Goal: Transaction & Acquisition: Purchase product/service

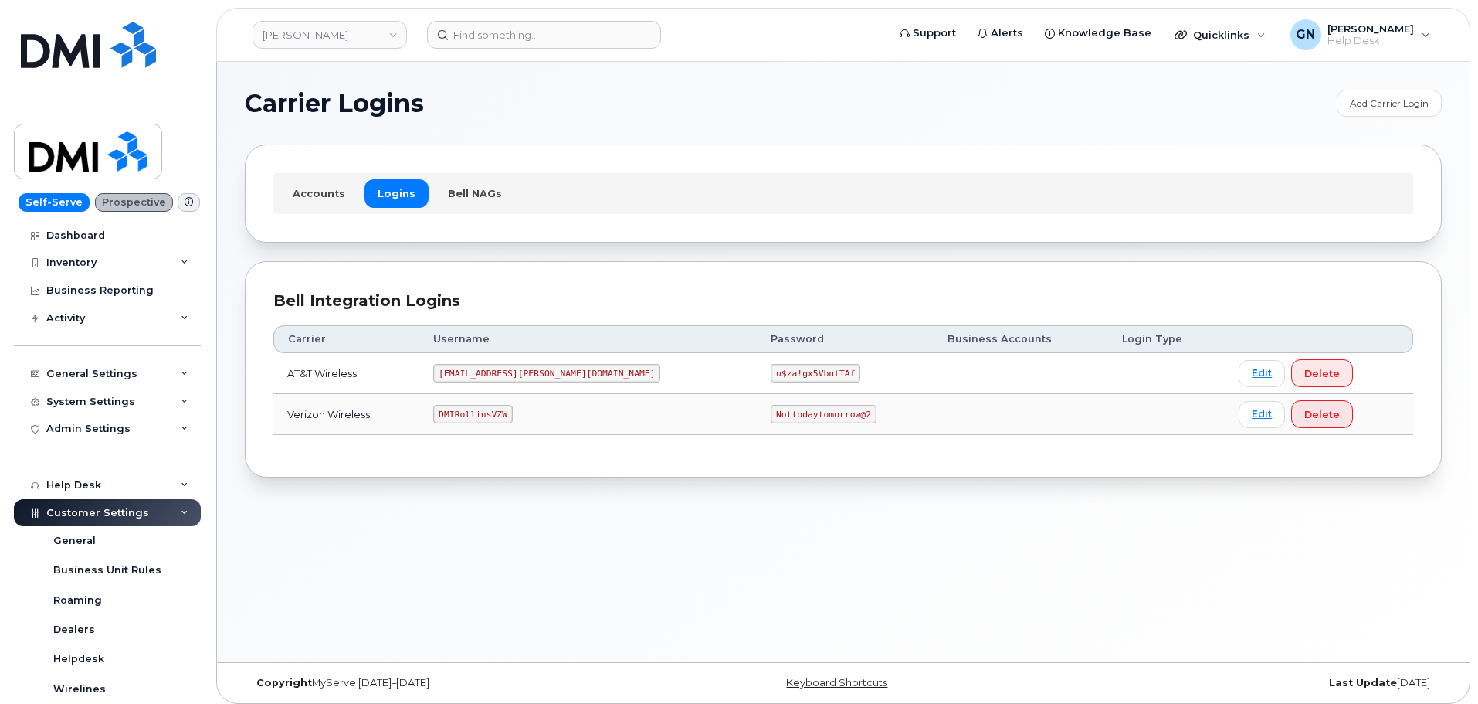
click at [508, 375] on code "MS-Rollins@dminc.com" at bounding box center [546, 373] width 227 height 19
click at [507, 375] on code "MS-Rollins@dminc.com" at bounding box center [546, 373] width 227 height 19
copy code "MS-Rollins@dminc.com"
click at [771, 373] on code "u$za!gx5VbntTAf" at bounding box center [816, 373] width 90 height 19
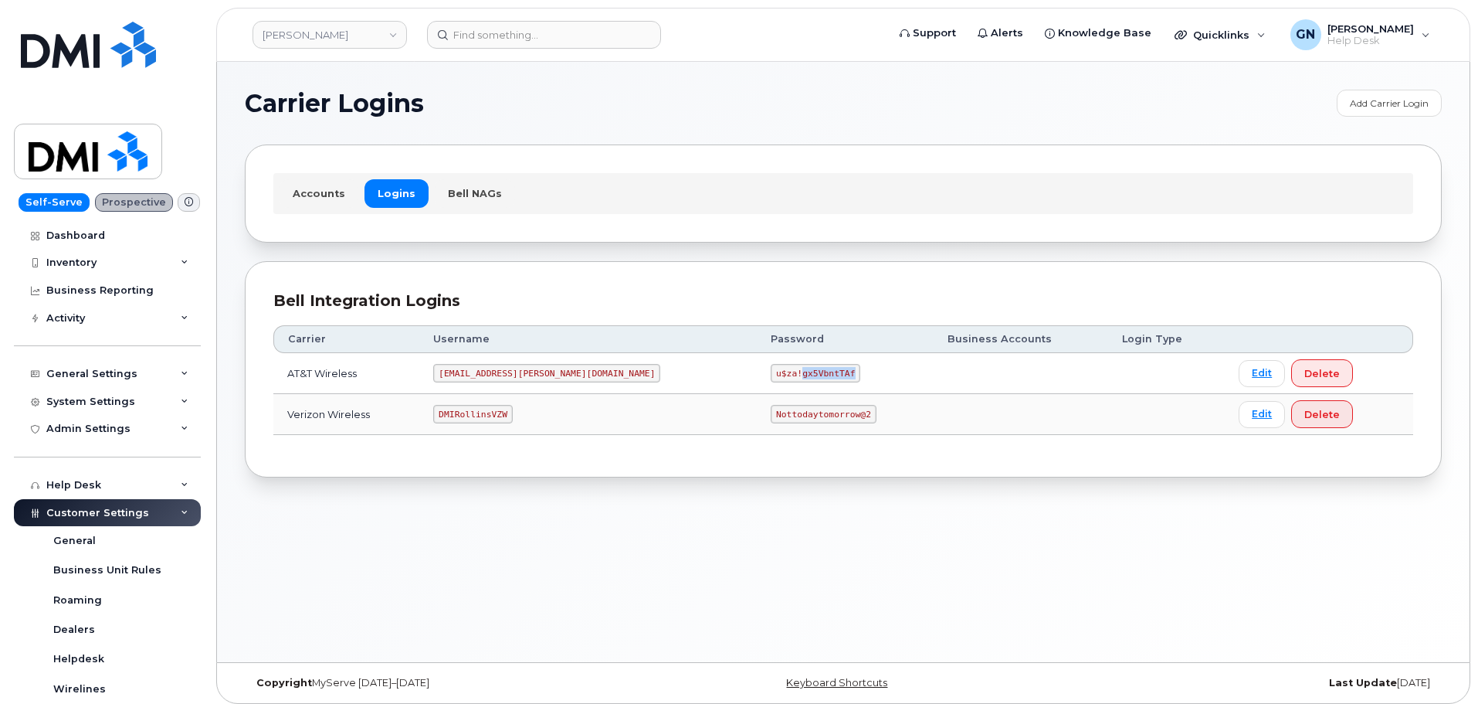
click at [771, 373] on code "u$za!gx5VbntTAf" at bounding box center [816, 373] width 90 height 19
copy code "u$za!gx5VbntTAf"
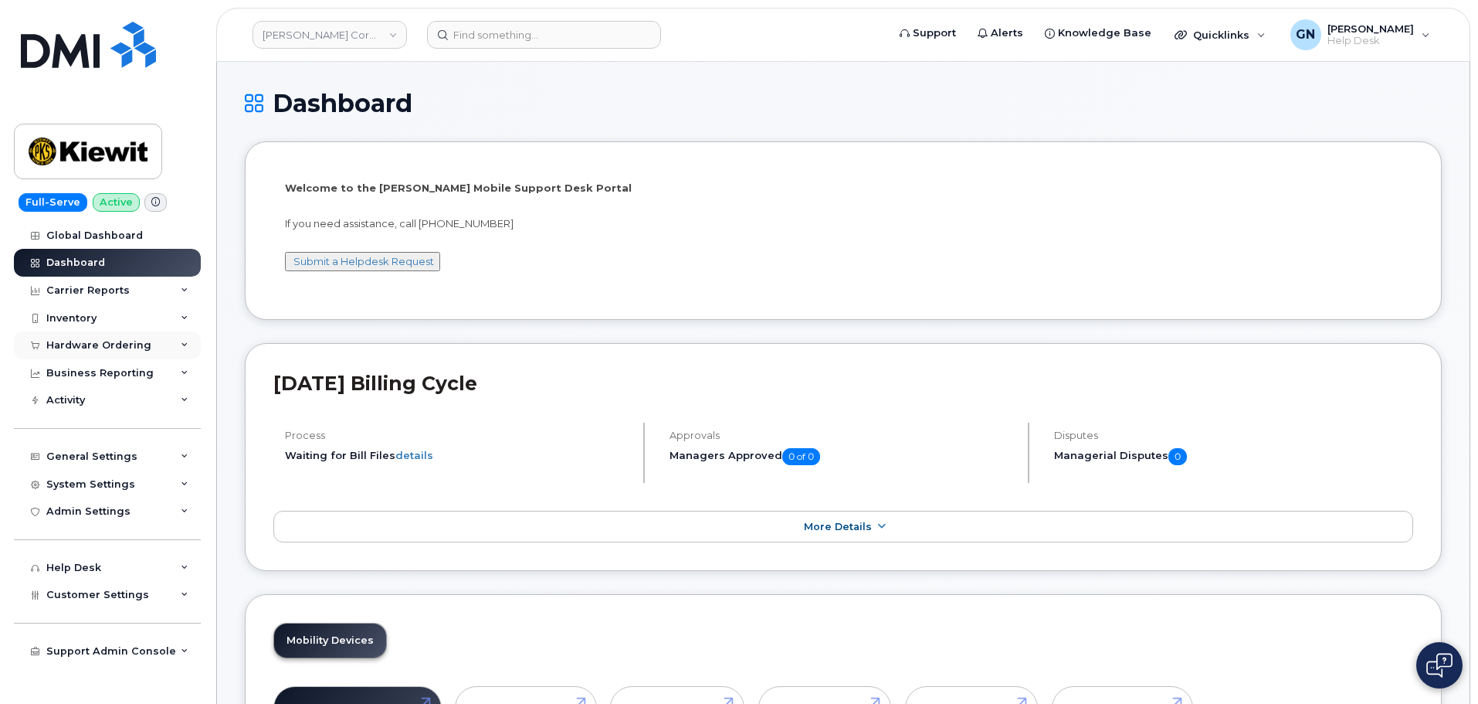
click at [126, 352] on div "Hardware Ordering" at bounding box center [107, 345] width 187 height 28
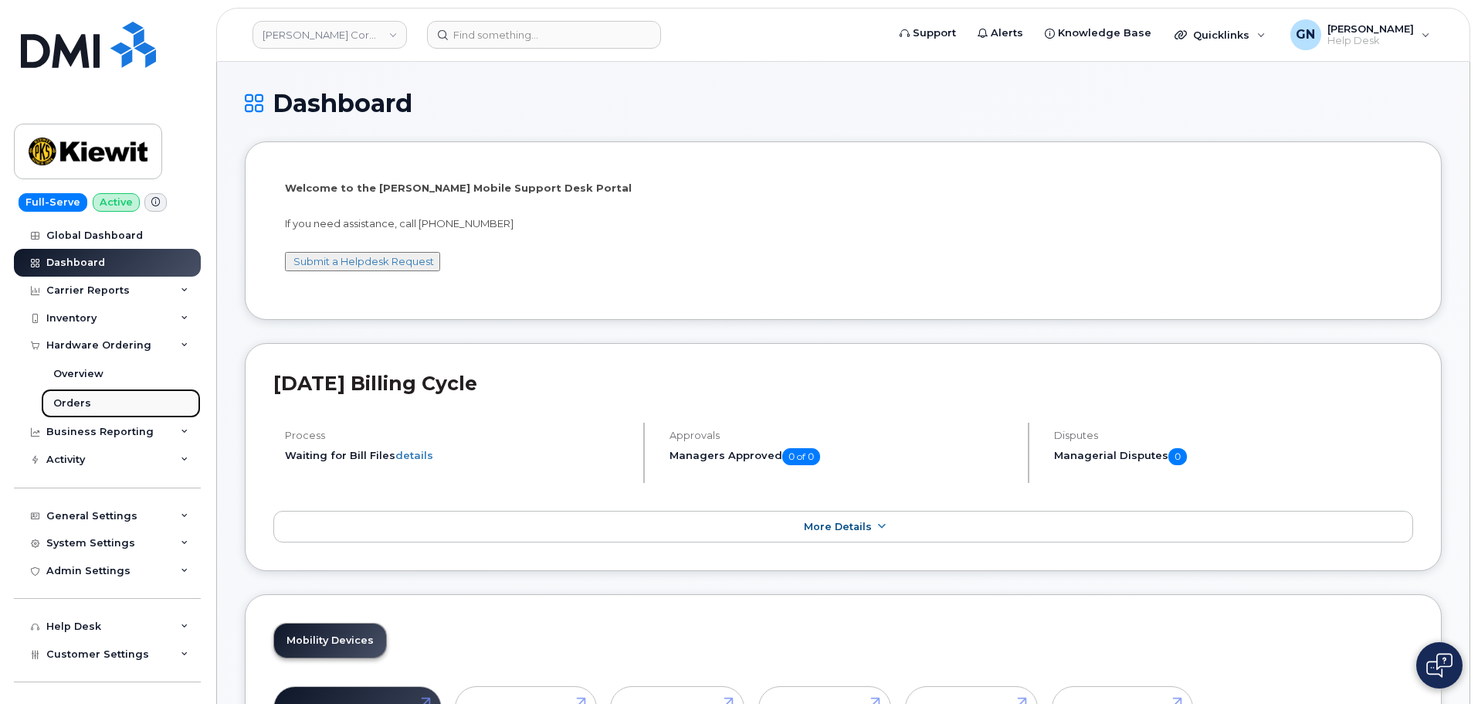
click at [109, 400] on link "Orders" at bounding box center [121, 403] width 160 height 29
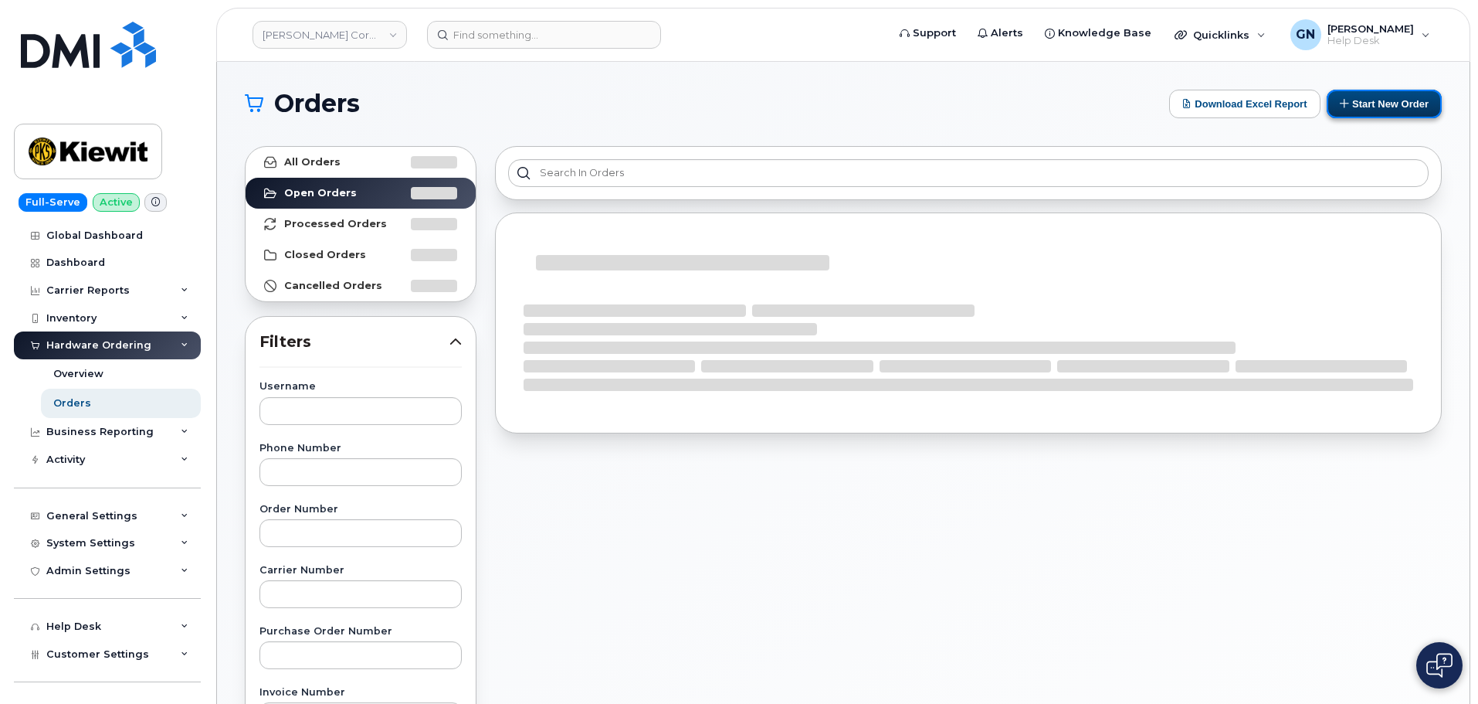
click at [1373, 107] on button "Start New Order" at bounding box center [1384, 104] width 115 height 29
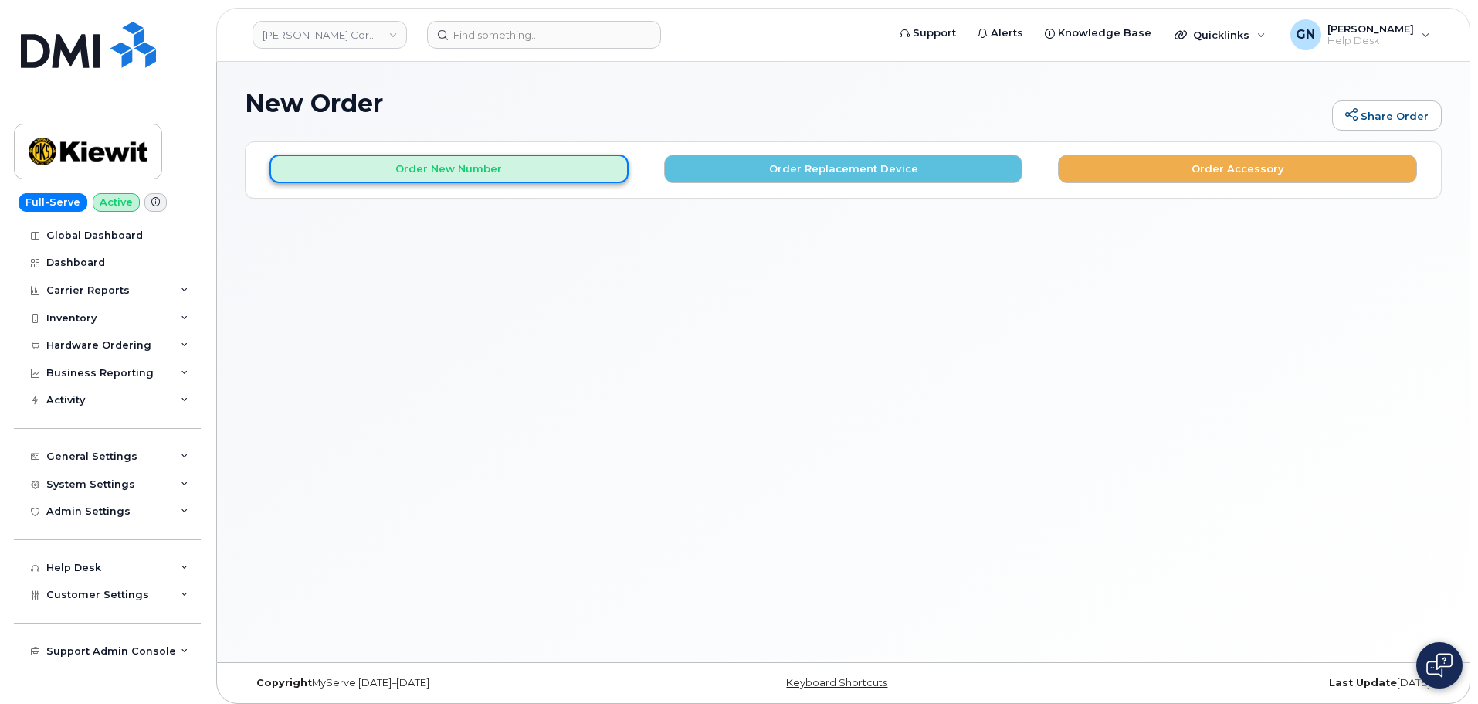
click at [484, 164] on button "Order New Number" at bounding box center [449, 168] width 359 height 29
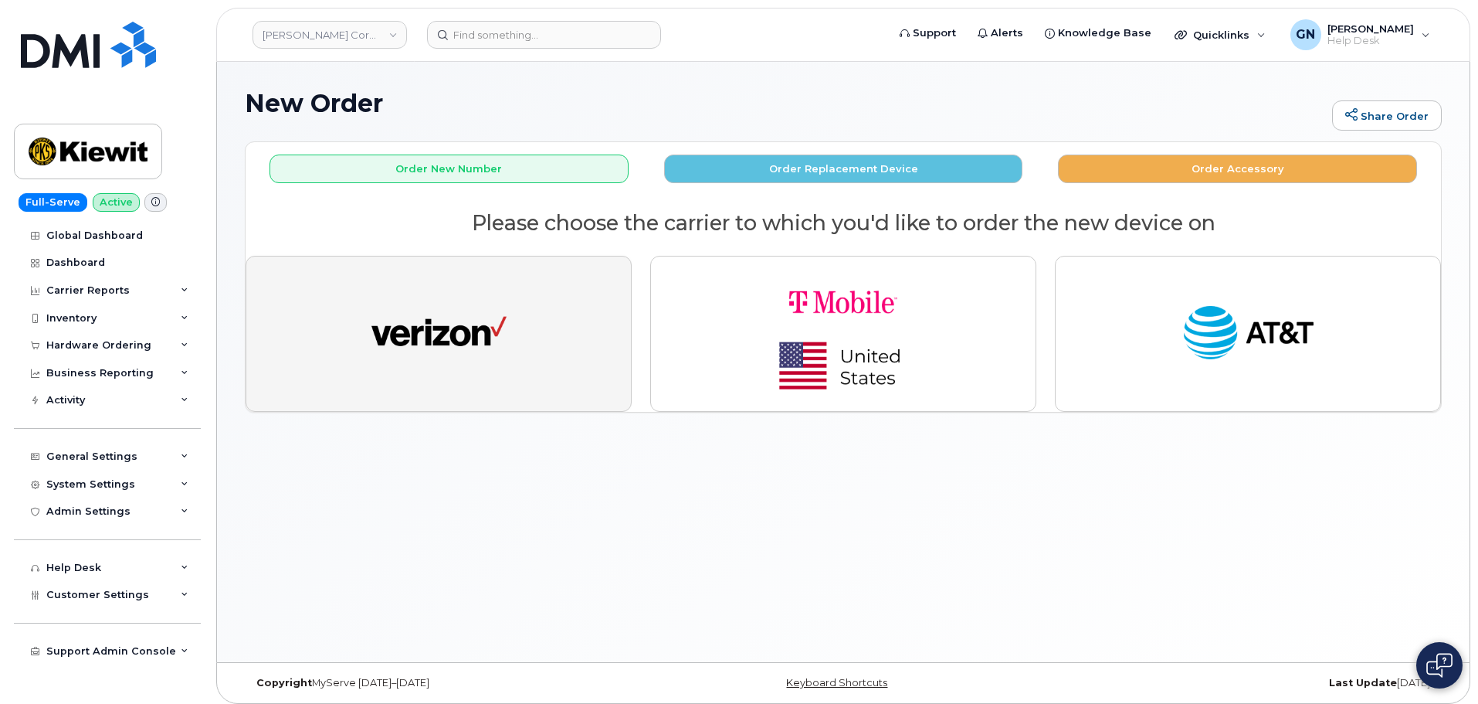
click at [497, 324] on img "button" at bounding box center [439, 334] width 135 height 70
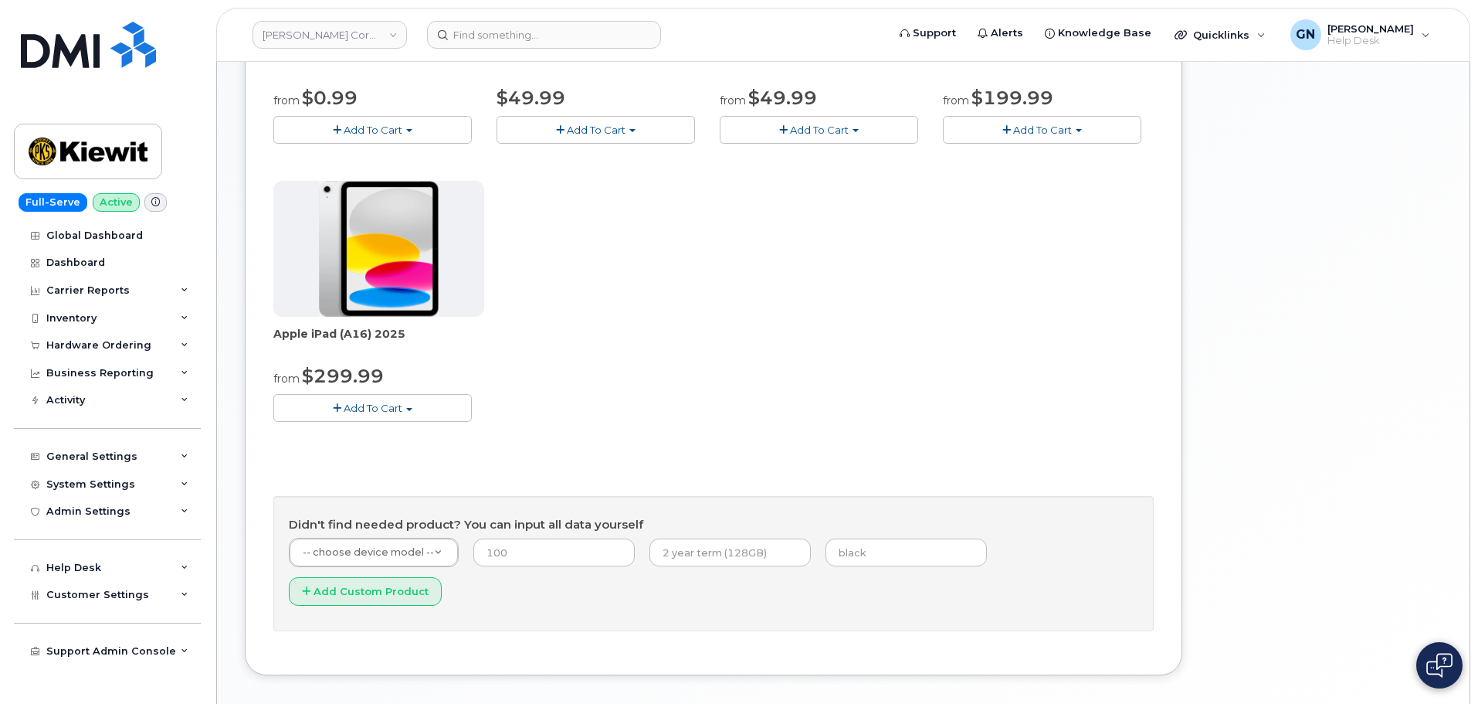
scroll to position [433, 0]
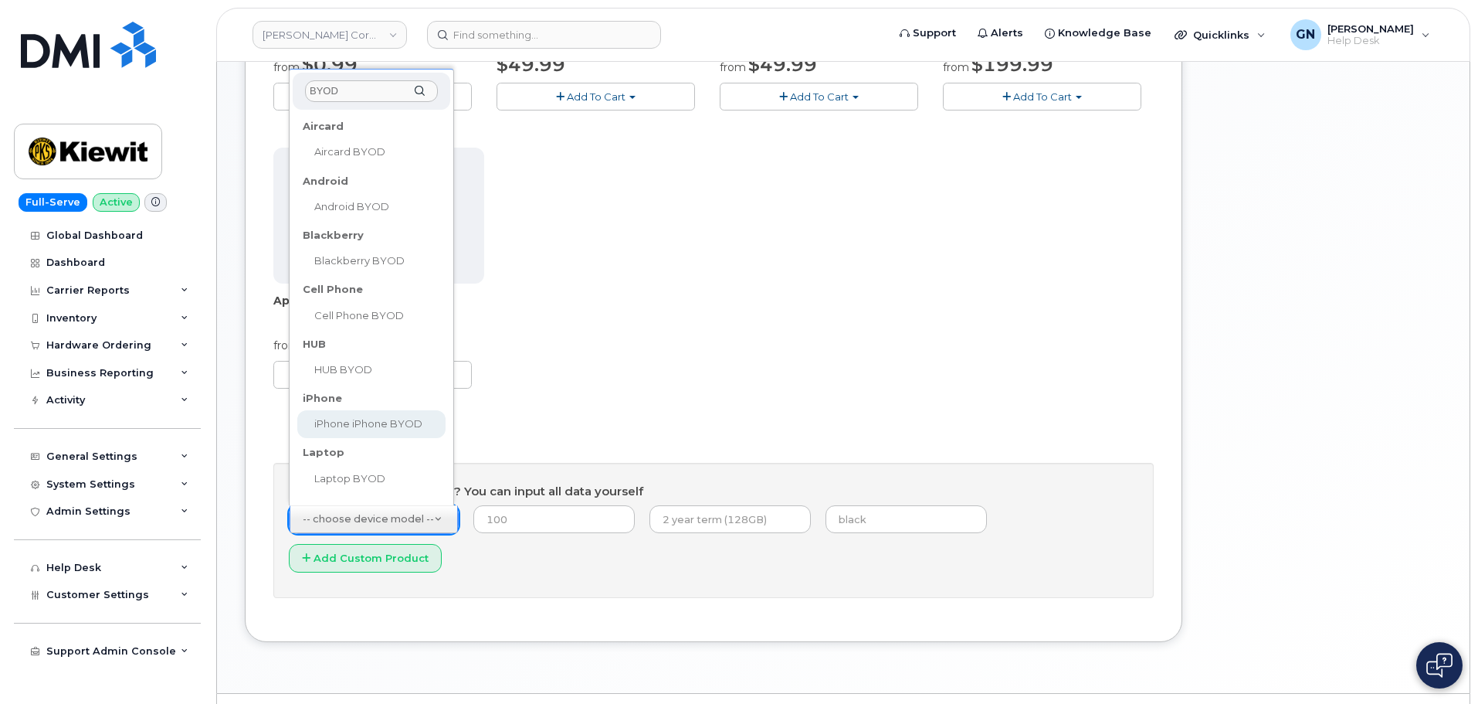
type input "BYOD"
select select "2421"
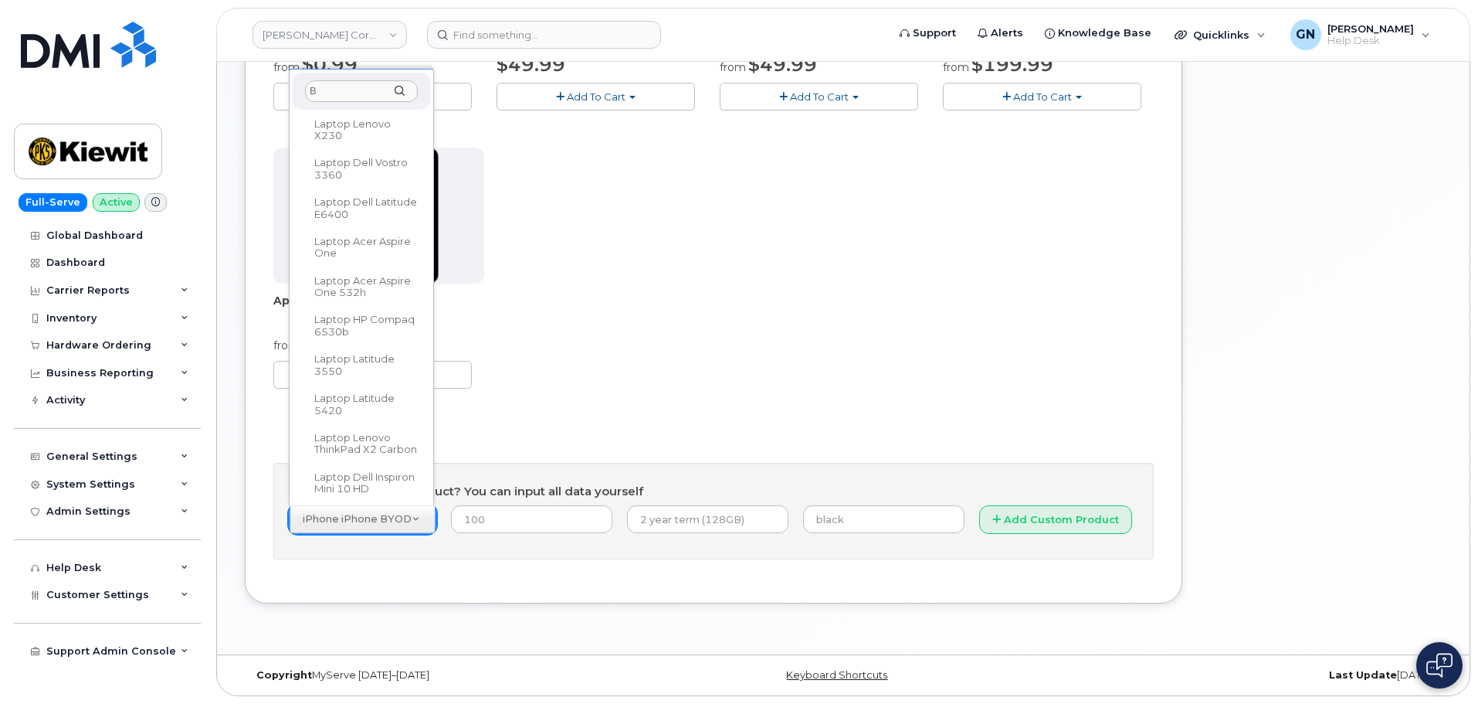
scroll to position [0, 0]
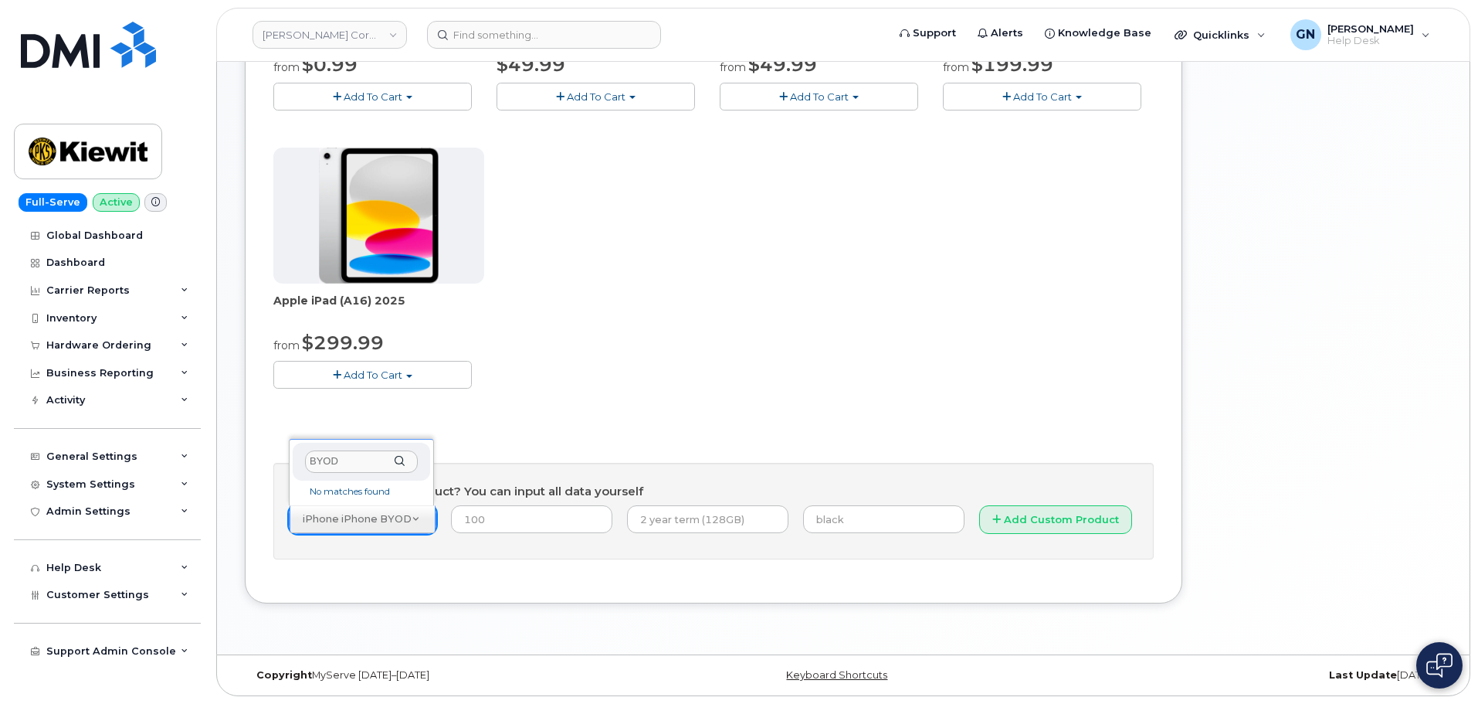
type input "BYOD"
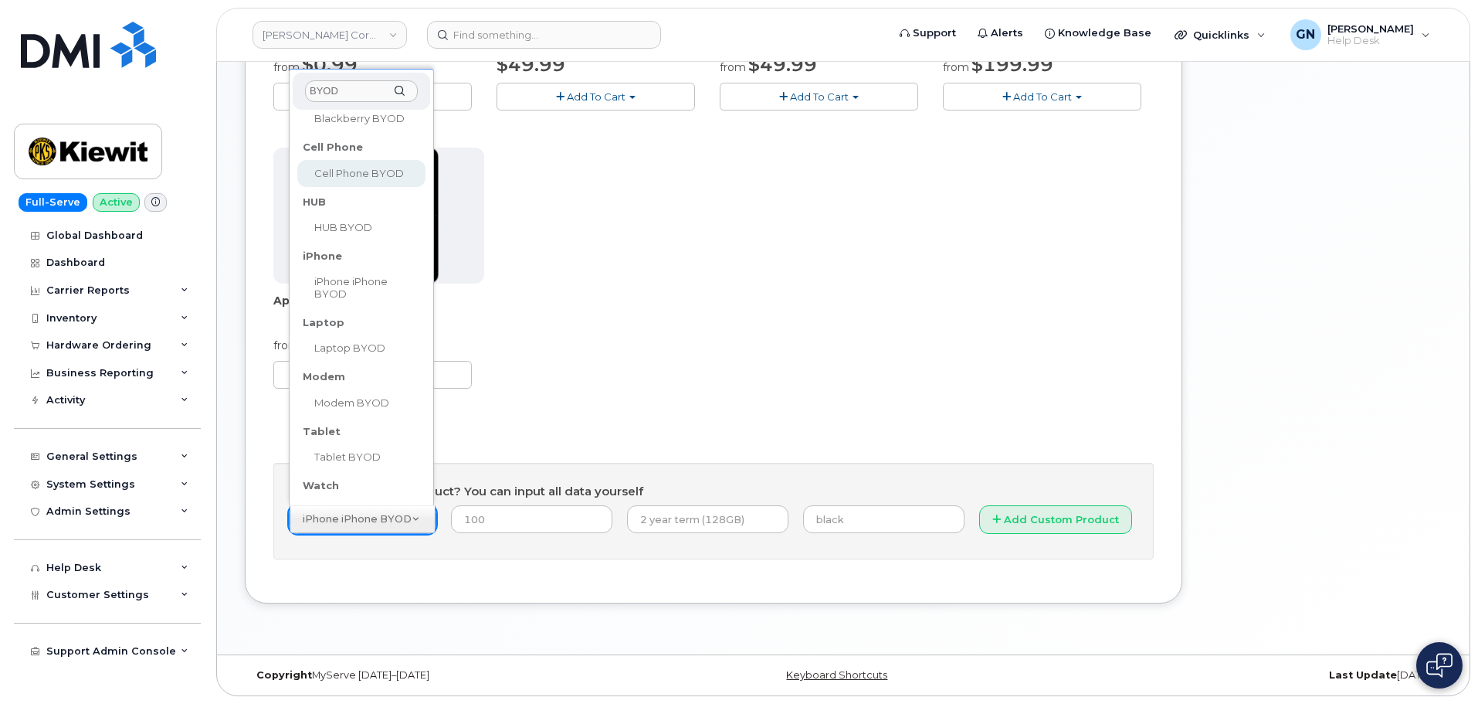
scroll to position [154, 0]
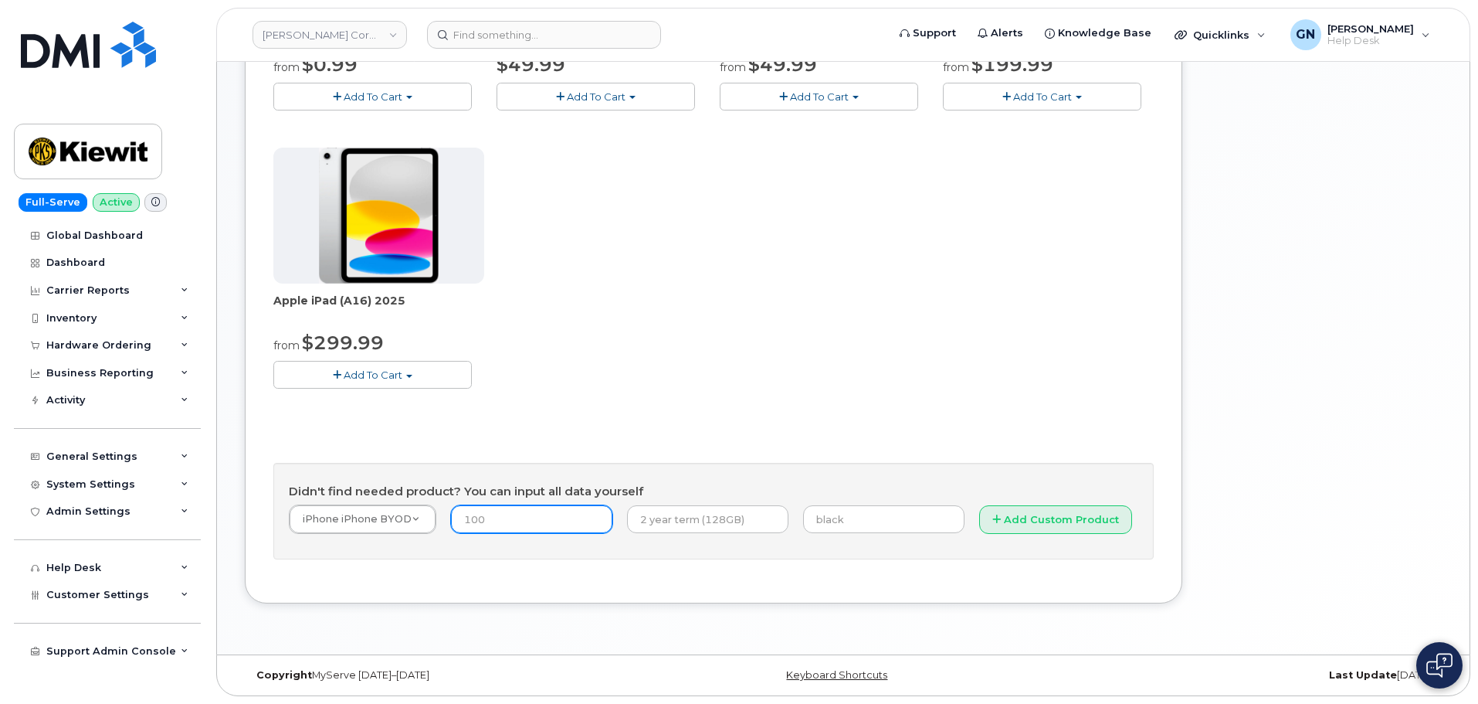
click at [541, 519] on input "number" at bounding box center [531, 519] width 161 height 28
click at [496, 520] on input "number" at bounding box center [531, 519] width 161 height 28
type input "1"
click at [696, 524] on input "text" at bounding box center [707, 519] width 161 height 28
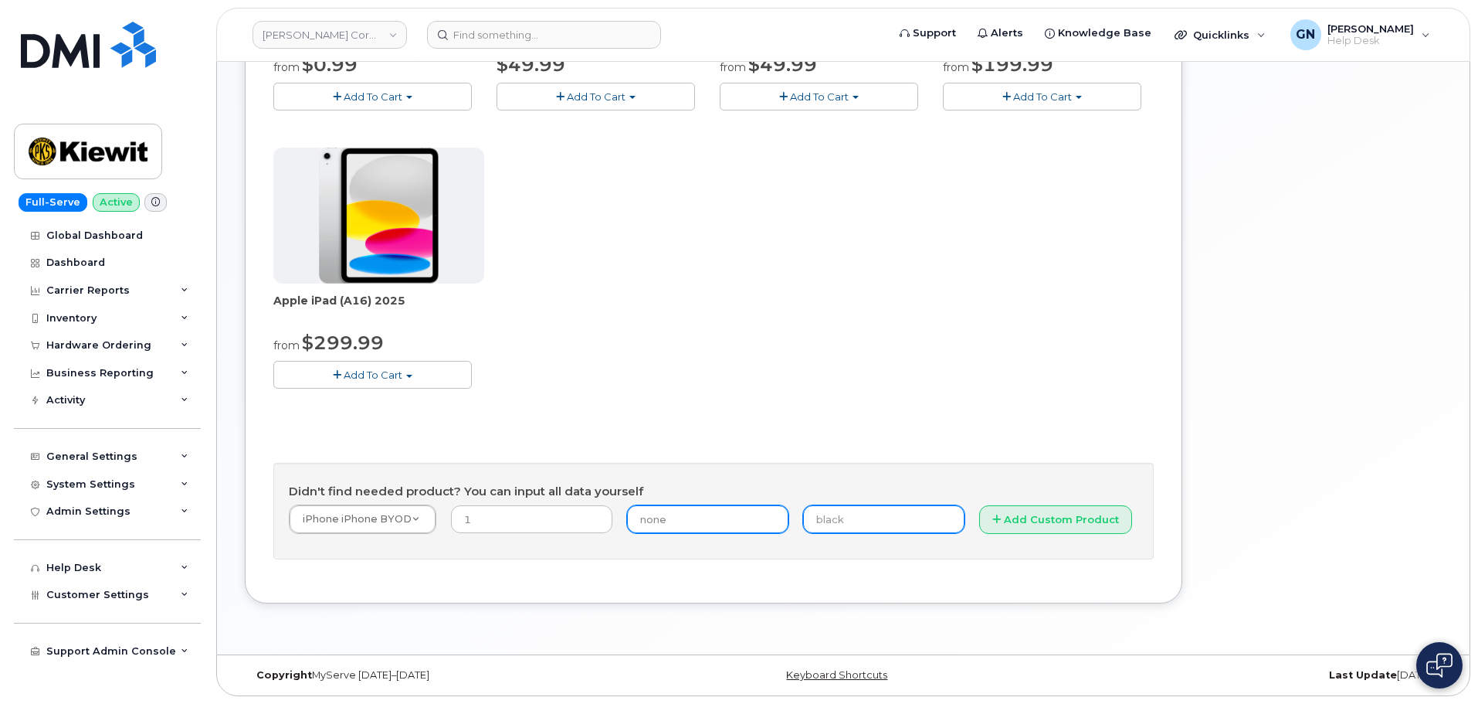
type input "none"
click at [844, 521] on input "text" at bounding box center [883, 519] width 161 height 28
type input "N"
type input "111111111111111"
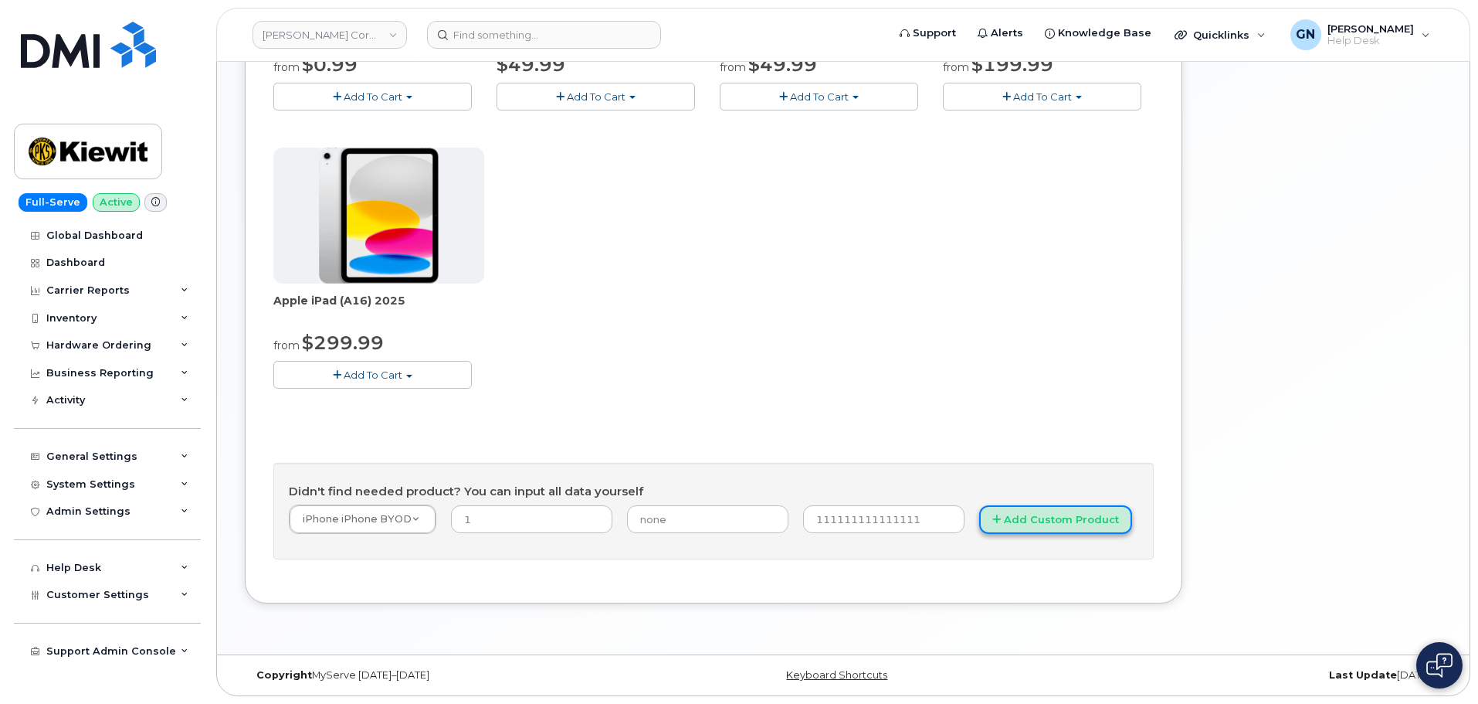
click at [979, 529] on button "Add Custom Product" at bounding box center [1055, 519] width 153 height 29
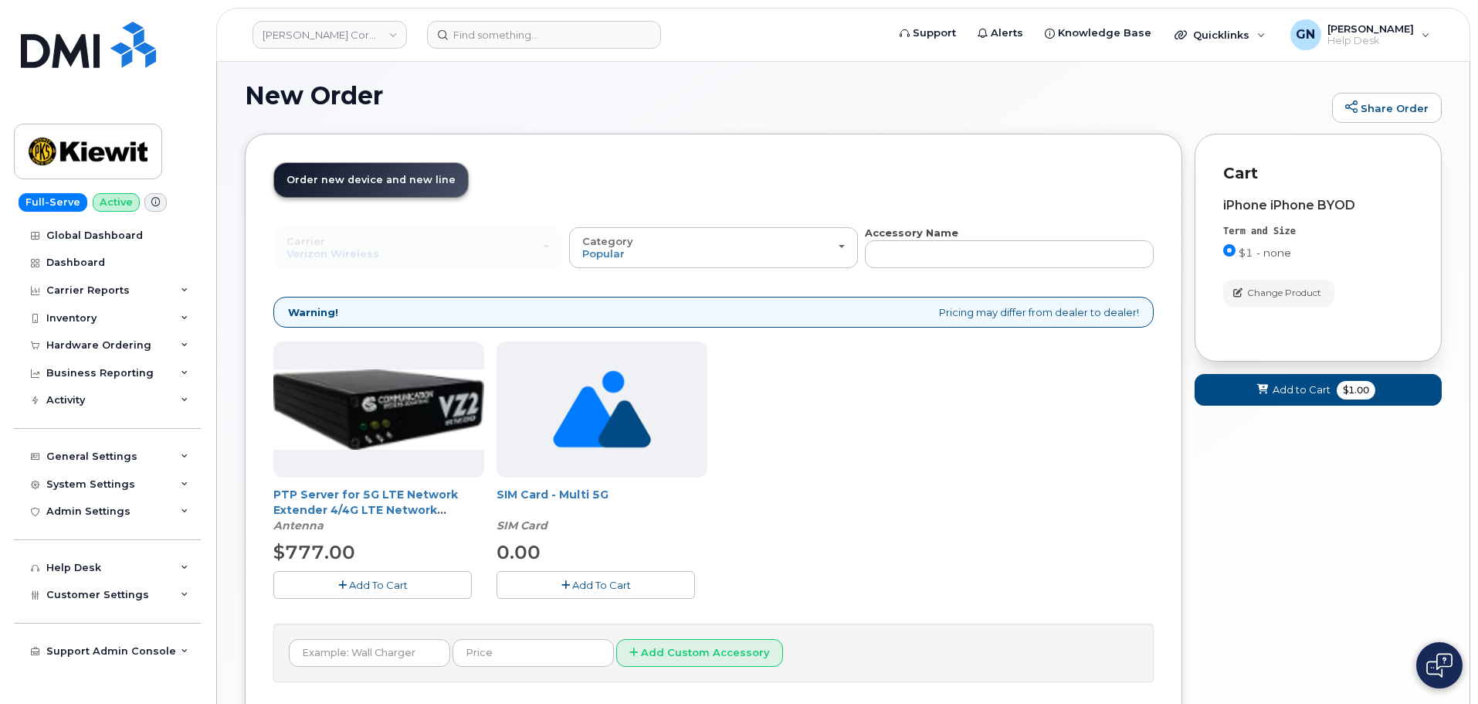
scroll to position [0, 0]
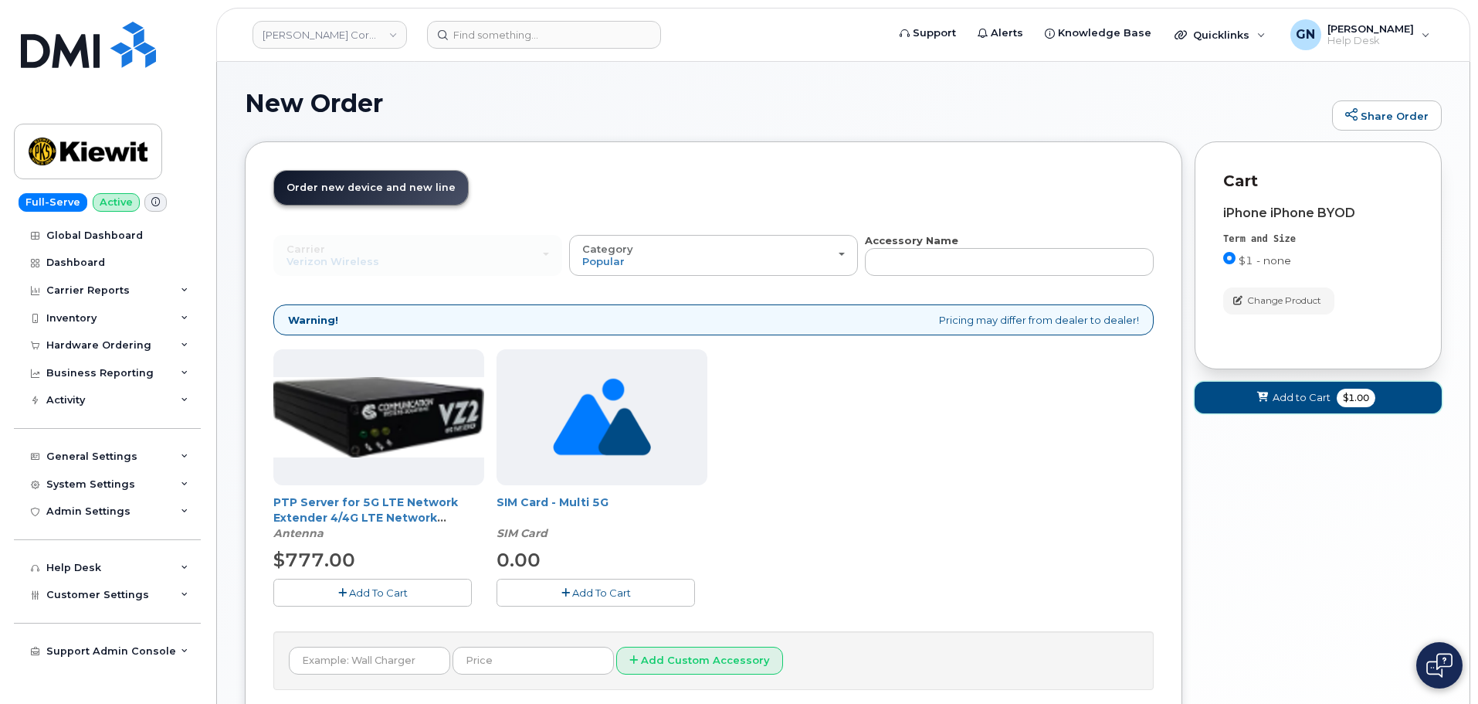
click at [1279, 392] on span "Add to Cart" at bounding box center [1302, 397] width 58 height 15
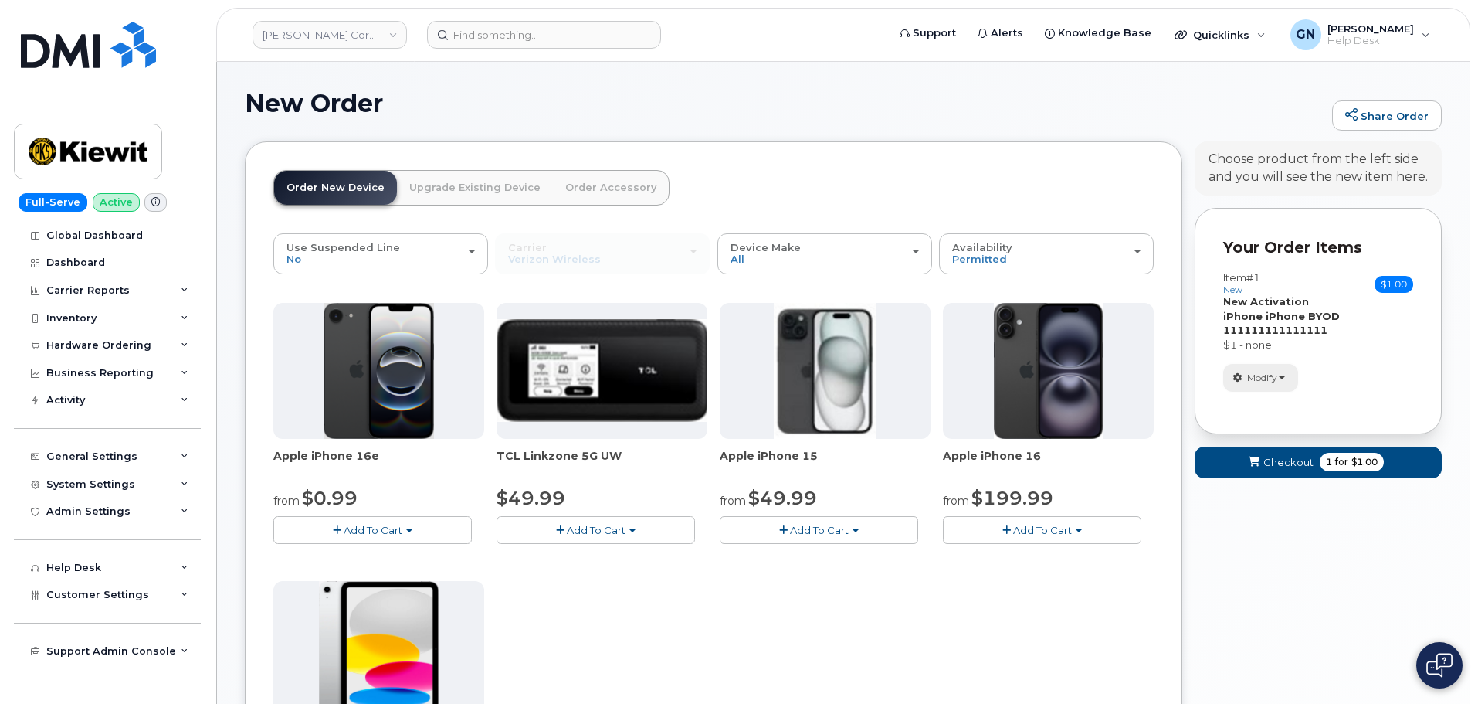
click at [1255, 372] on span "Modify" at bounding box center [1262, 378] width 30 height 14
click at [1264, 402] on link "change" at bounding box center [1297, 401] width 147 height 19
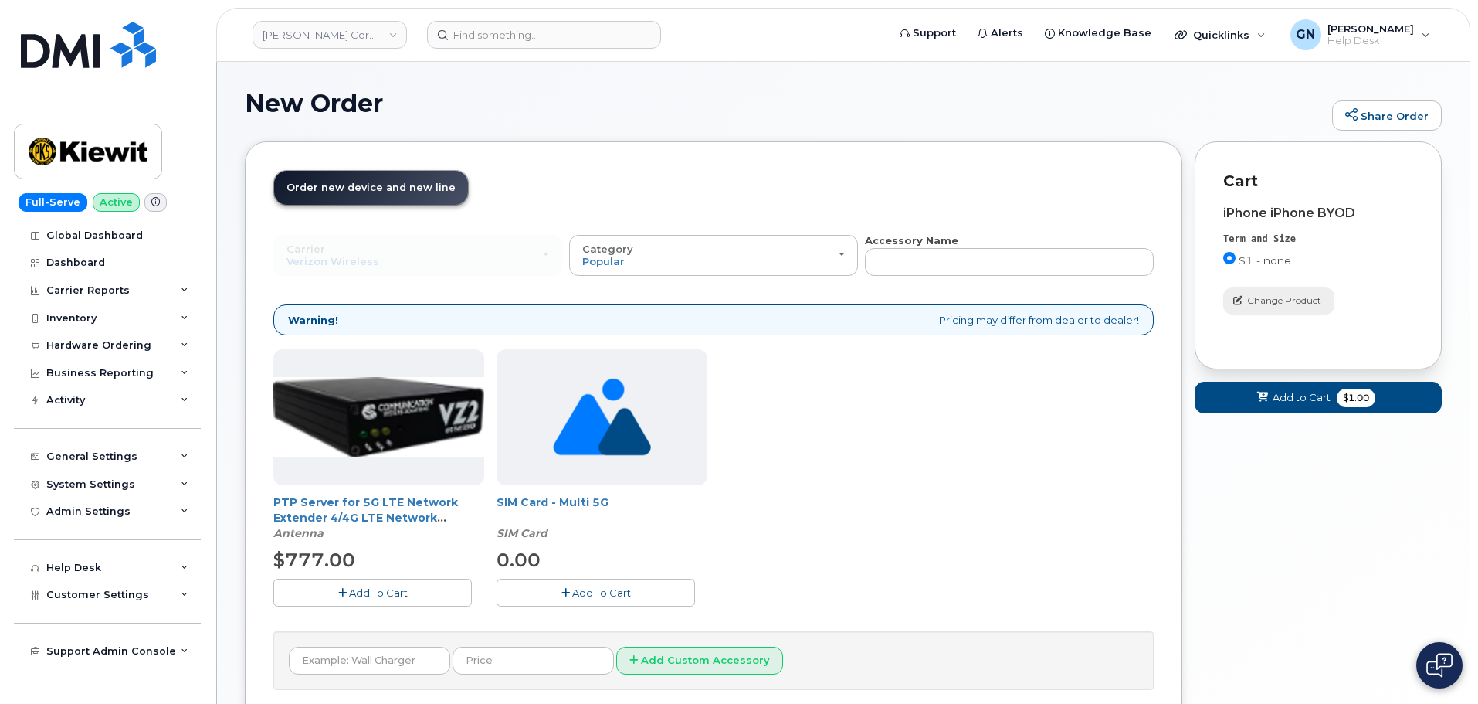
click at [1255, 302] on span "Change Product" at bounding box center [1284, 301] width 74 height 14
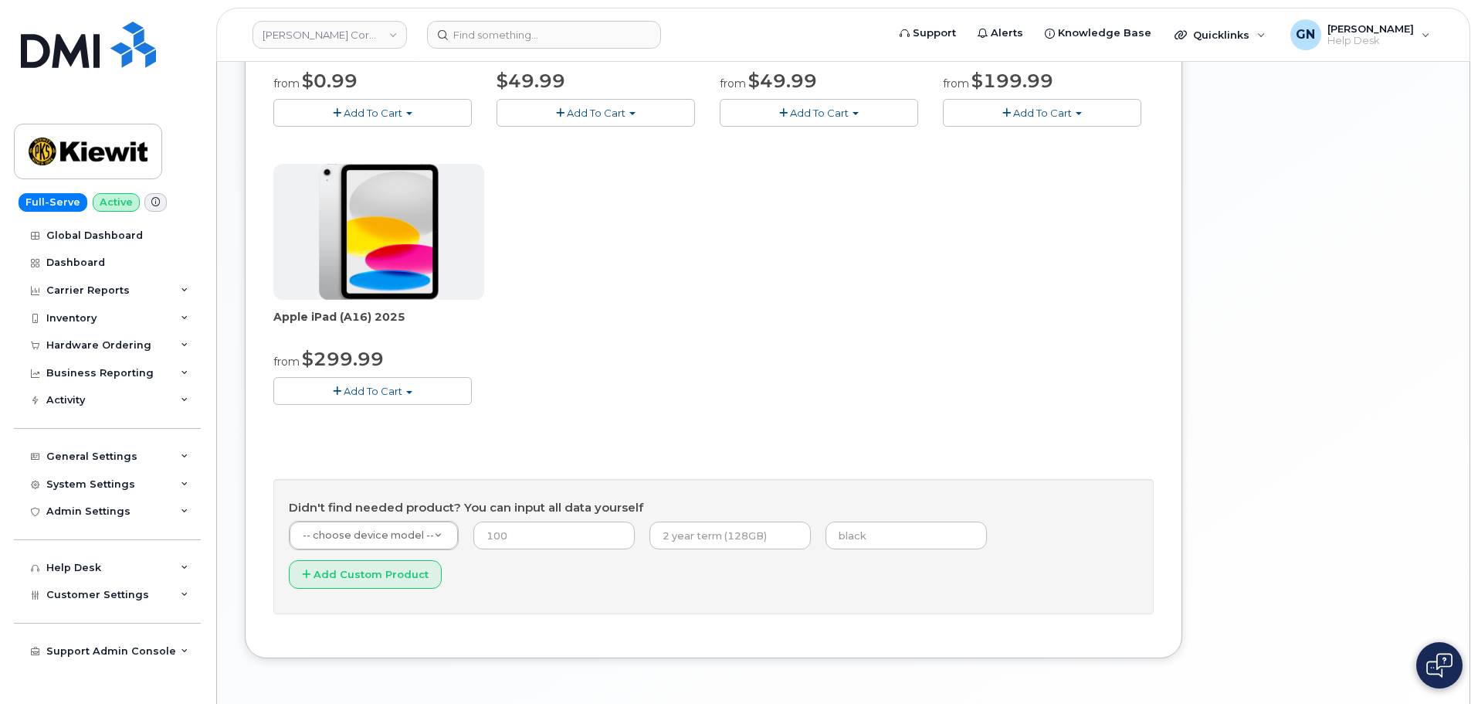
scroll to position [433, 0]
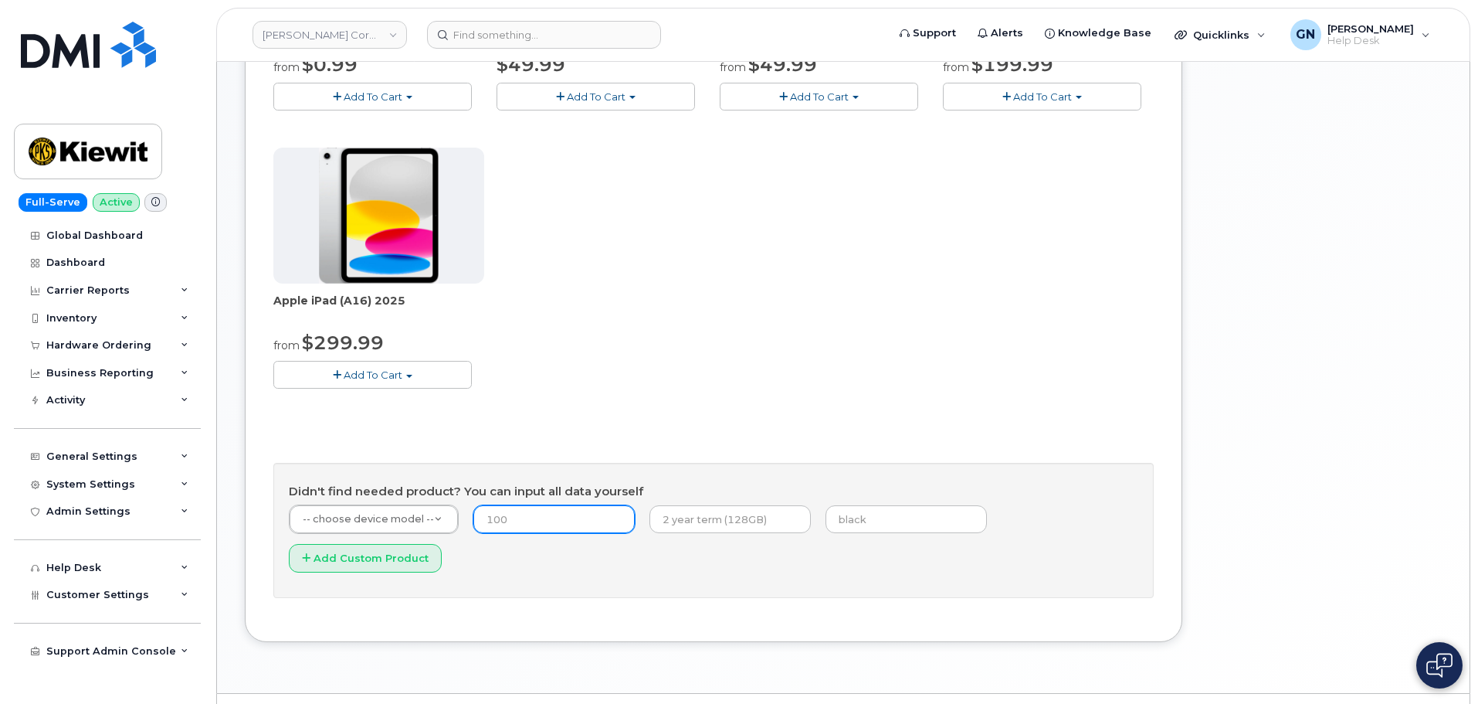
click at [564, 511] on input "number" at bounding box center [553, 519] width 161 height 28
type input "0"
click at [701, 526] on input "text" at bounding box center [730, 519] width 161 height 28
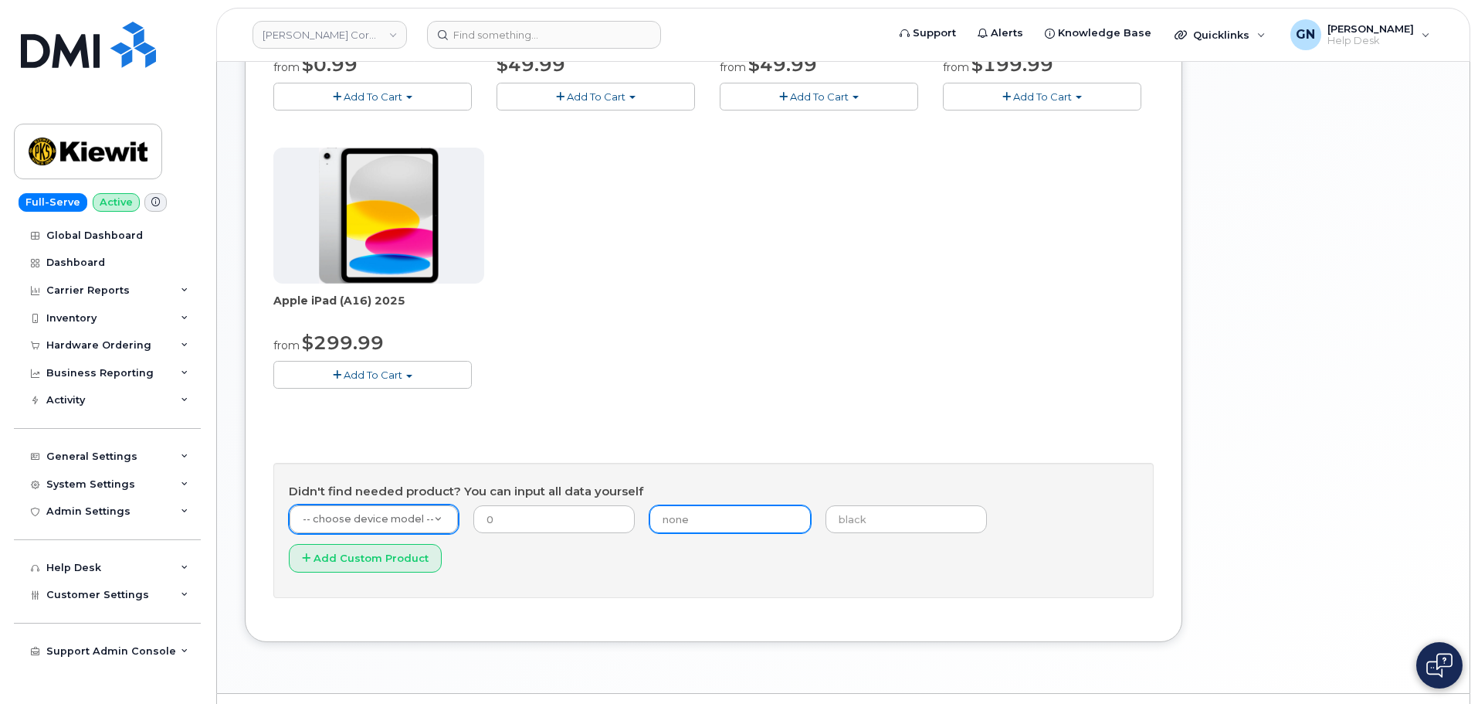
type input "none"
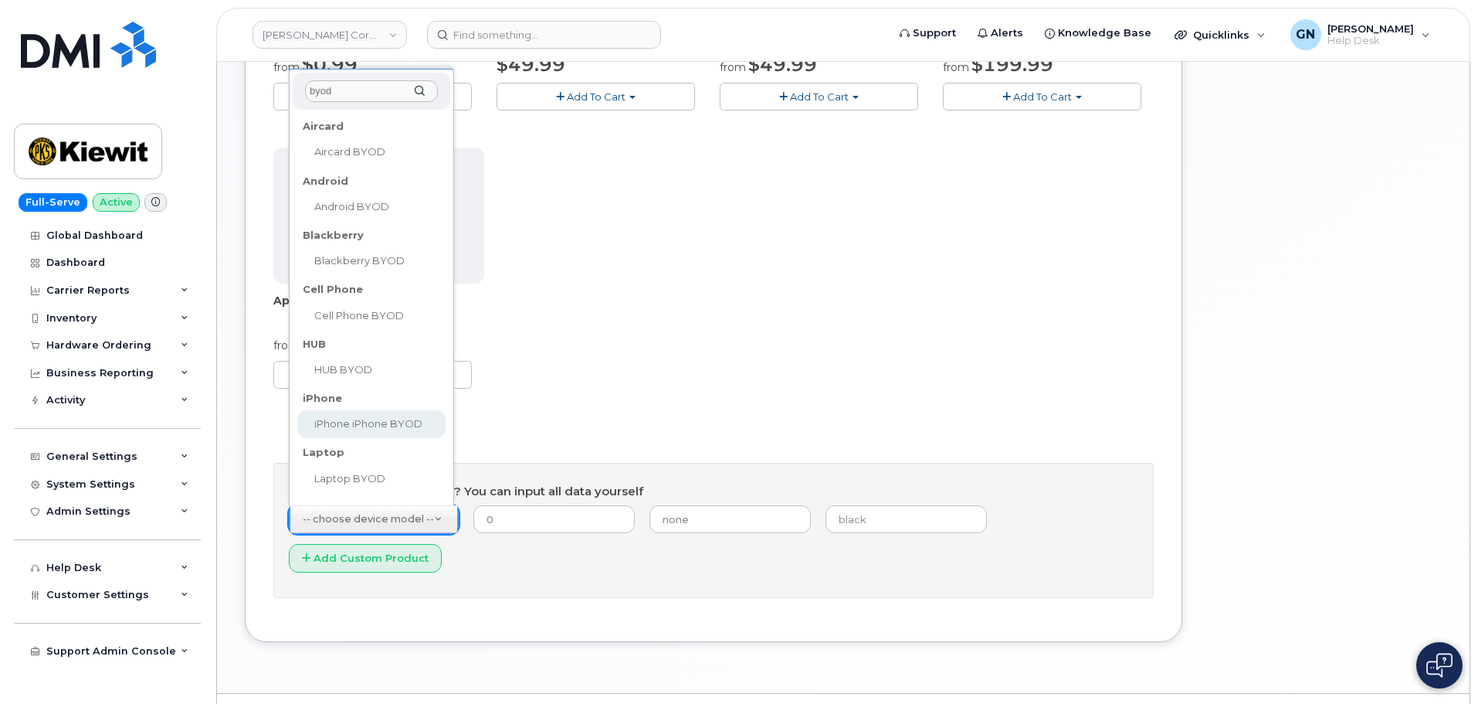
type input "byod"
select select "2421"
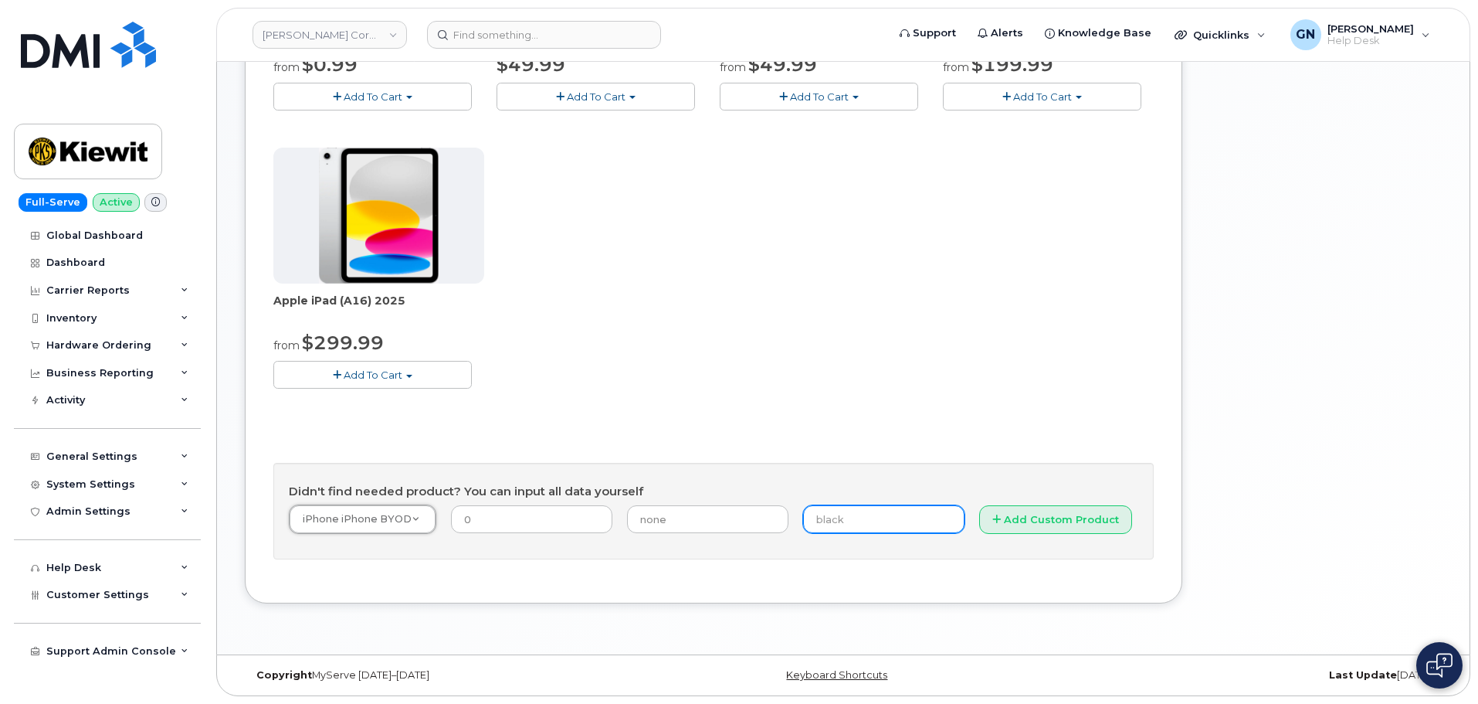
click at [871, 514] on input "text" at bounding box center [883, 519] width 161 height 28
type input "111111111111111"
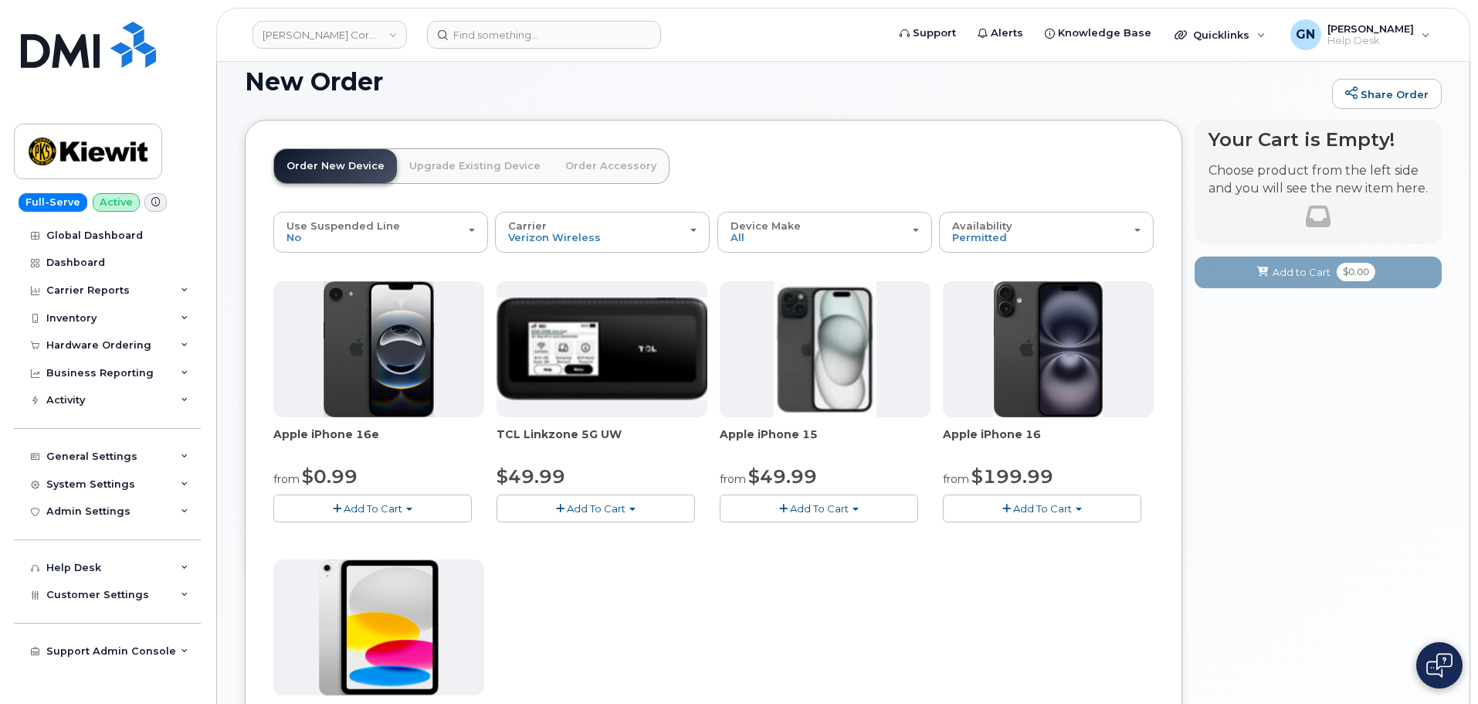
scroll to position [0, 0]
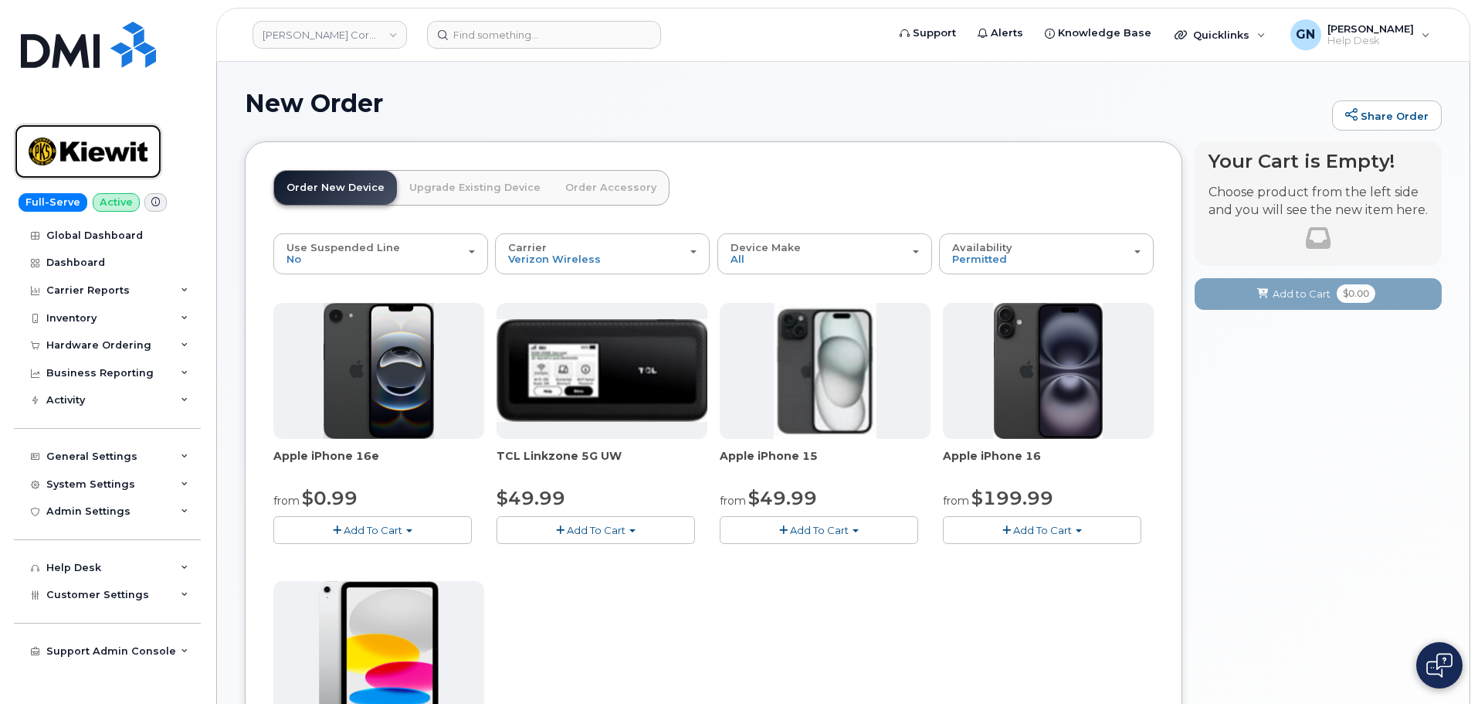
click at [137, 137] on img at bounding box center [88, 151] width 119 height 45
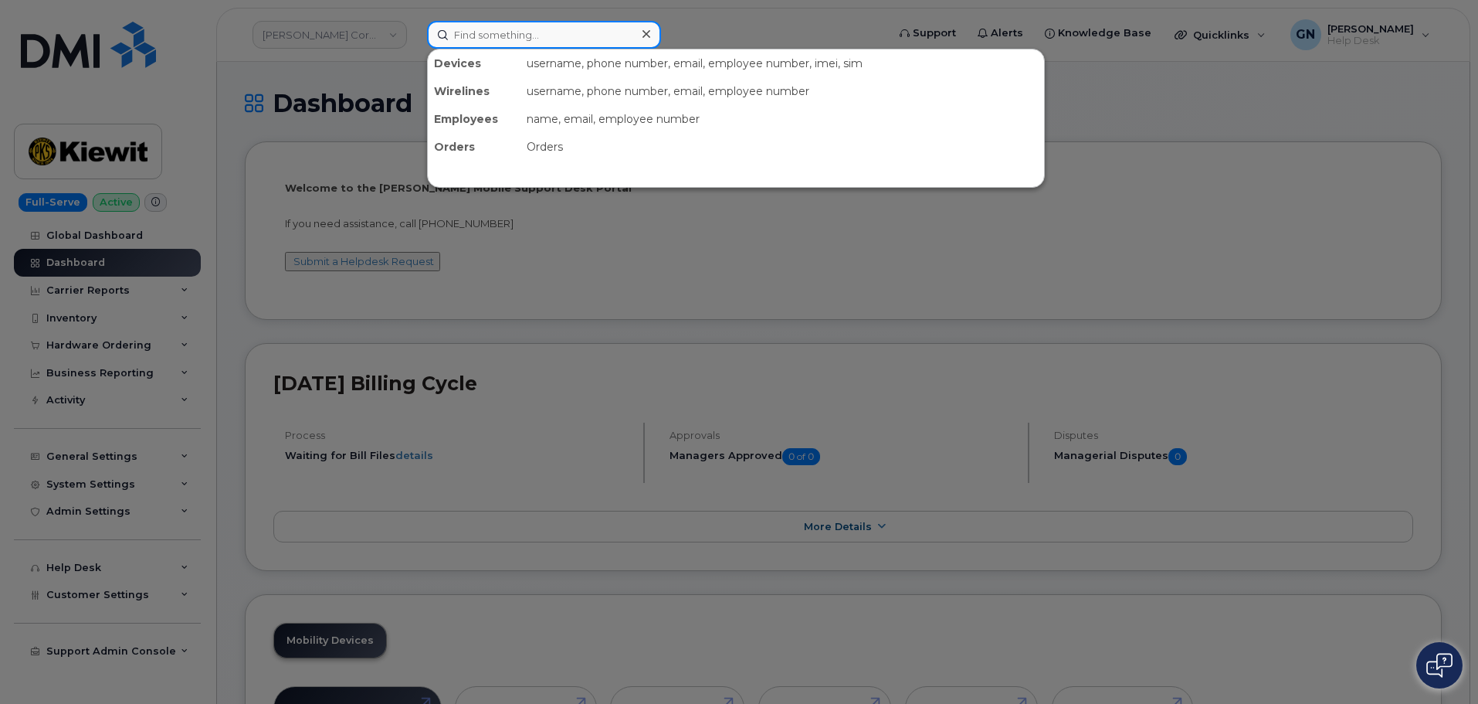
click at [507, 39] on input at bounding box center [544, 35] width 234 height 28
paste input "3039067079"
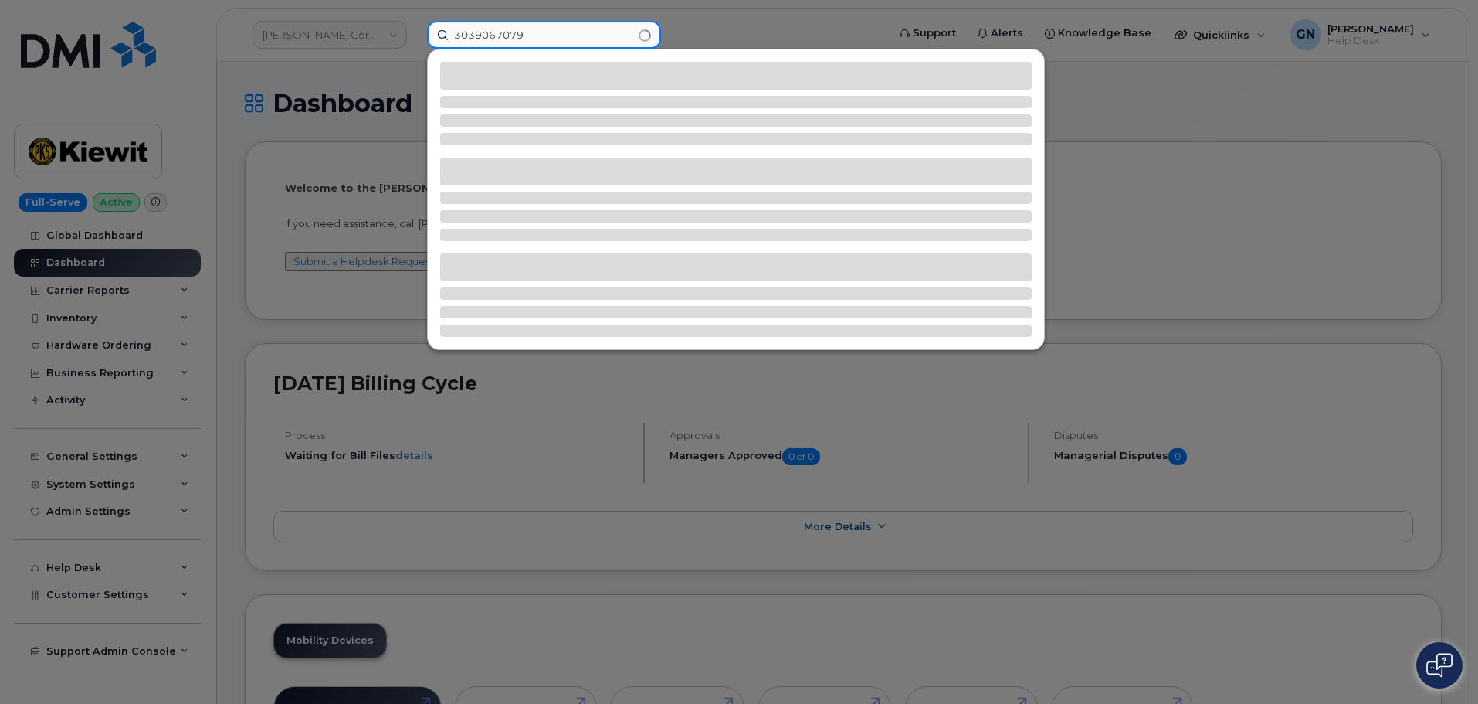
type input "3039067079"
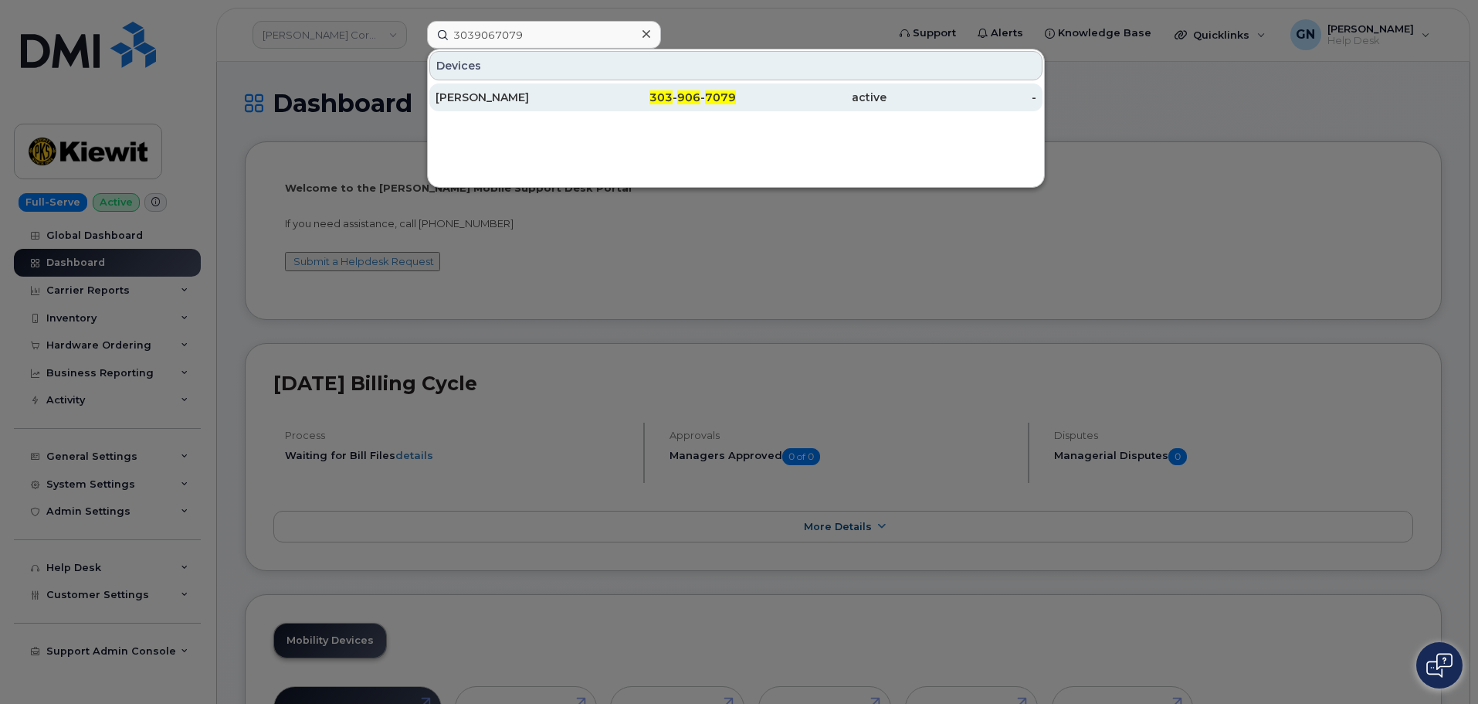
click at [581, 97] on div "SUSANA LIZCANO" at bounding box center [511, 97] width 151 height 15
click at [587, 99] on div "303 - 906 - 7079" at bounding box center [661, 97] width 151 height 15
click at [633, 97] on div "303 - 906 - 7079" at bounding box center [661, 97] width 151 height 15
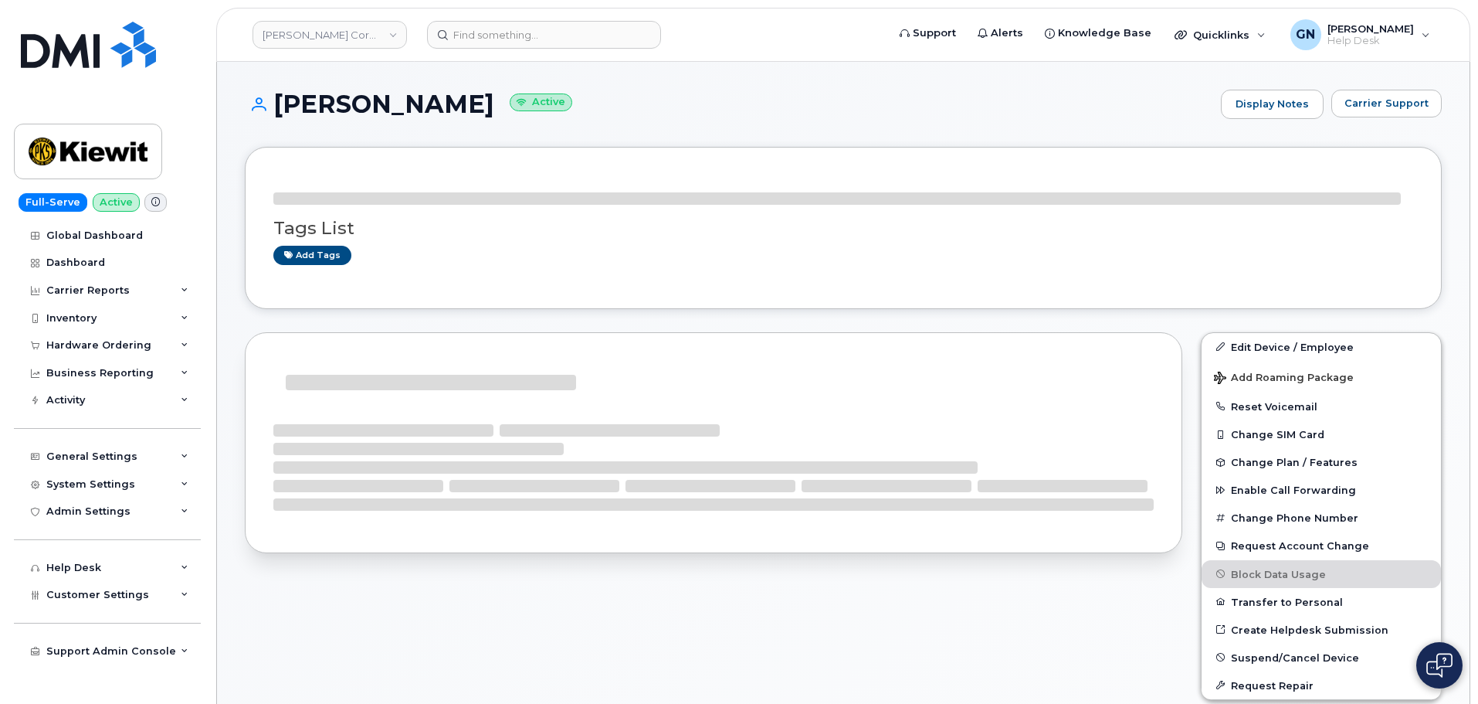
click at [348, 112] on h1 "[PERSON_NAME] Active" at bounding box center [729, 103] width 969 height 27
drag, startPoint x: 348, startPoint y: 111, endPoint x: 389, endPoint y: 105, distance: 42.2
click at [396, 104] on h1 "[PERSON_NAME] Active" at bounding box center [729, 103] width 969 height 27
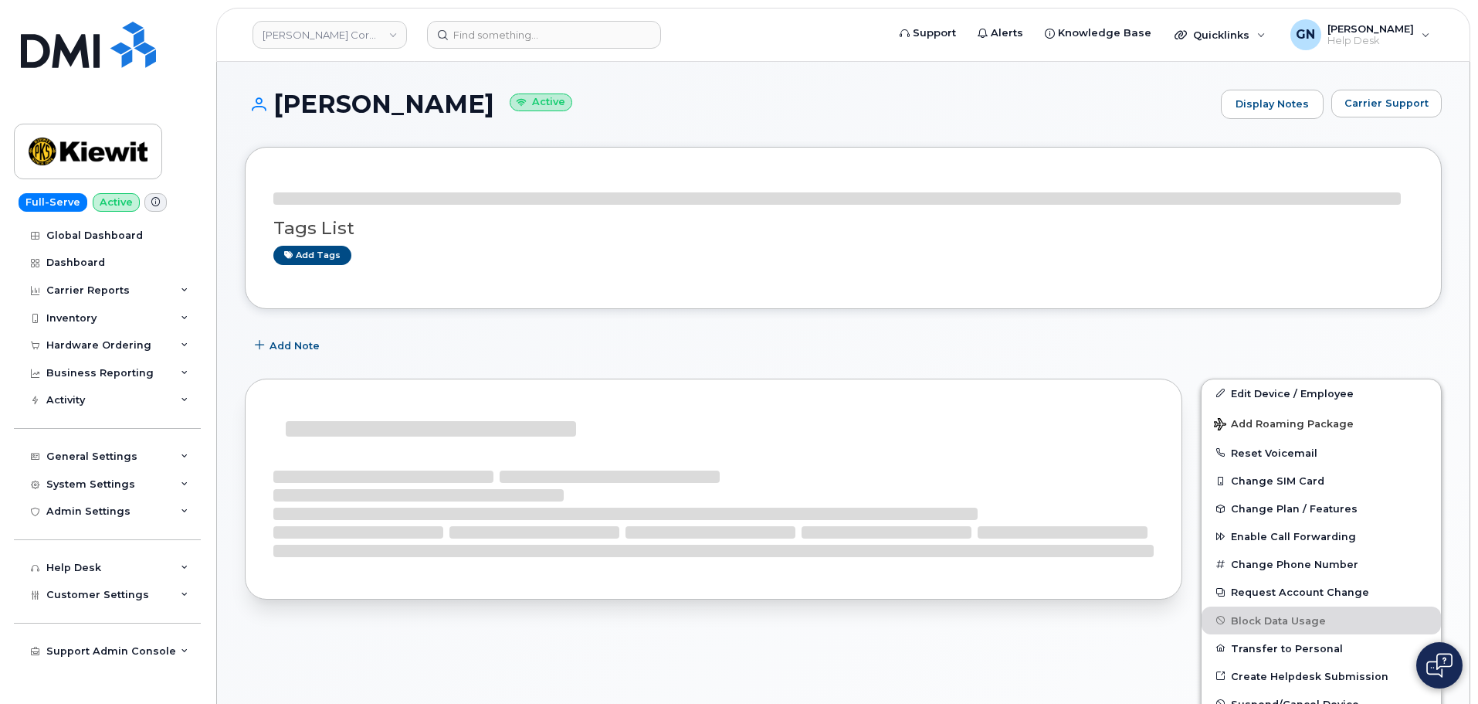
copy h1 "[PERSON_NAME]"
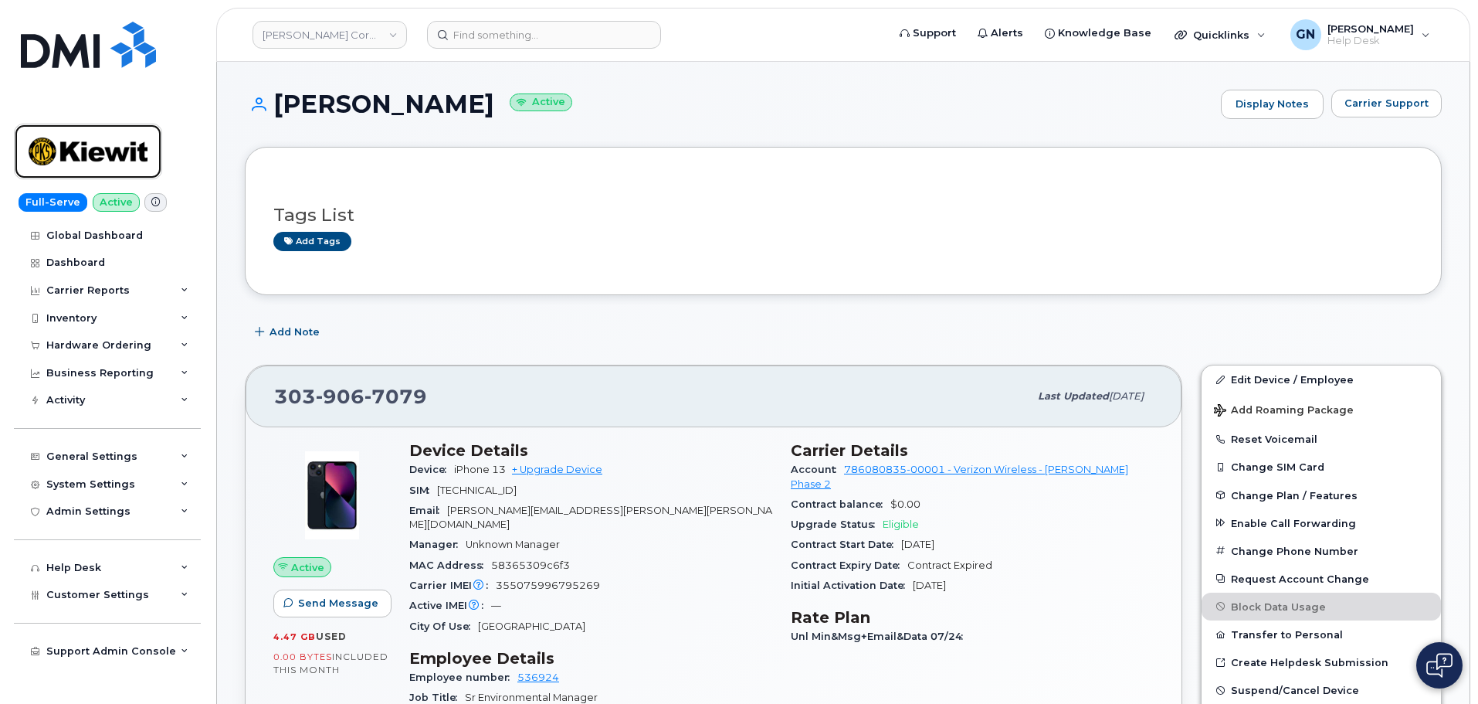
click at [124, 143] on img at bounding box center [88, 151] width 119 height 45
